Goal: Task Accomplishment & Management: Manage account settings

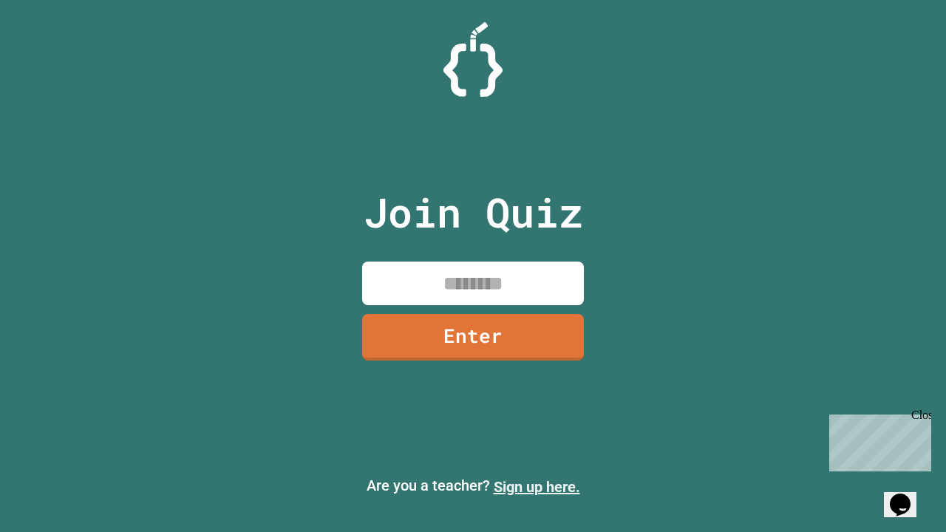
click at [536, 487] on link "Sign up here." at bounding box center [537, 487] width 86 height 18
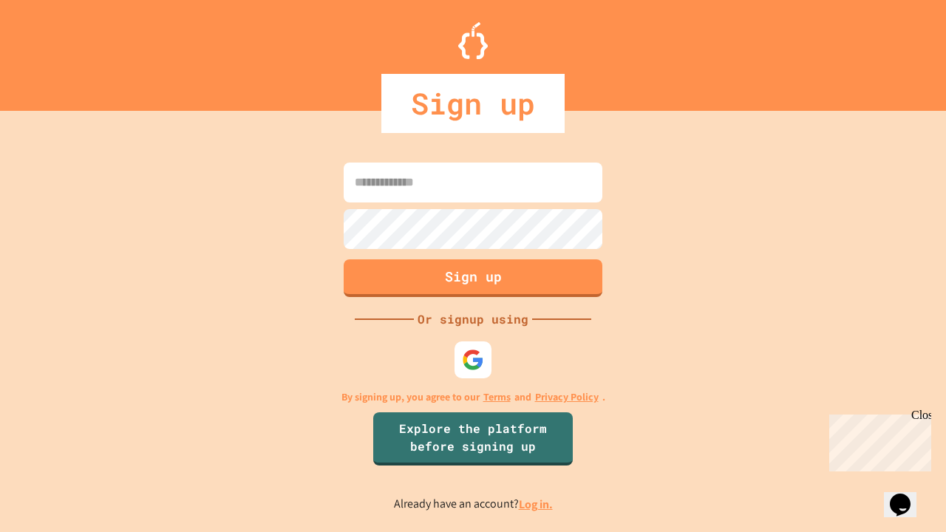
click at [536, 504] on link "Log in." at bounding box center [536, 505] width 34 height 16
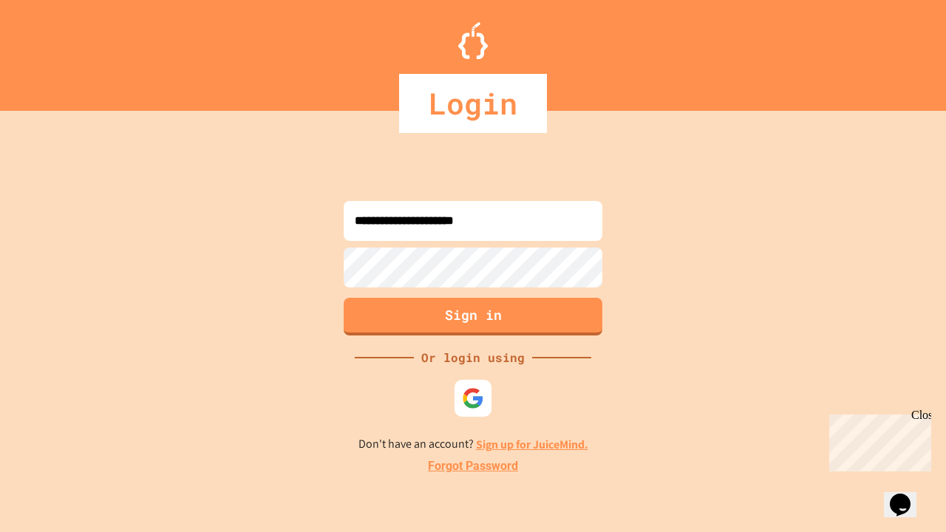
type input "**********"
